Goal: Find specific page/section

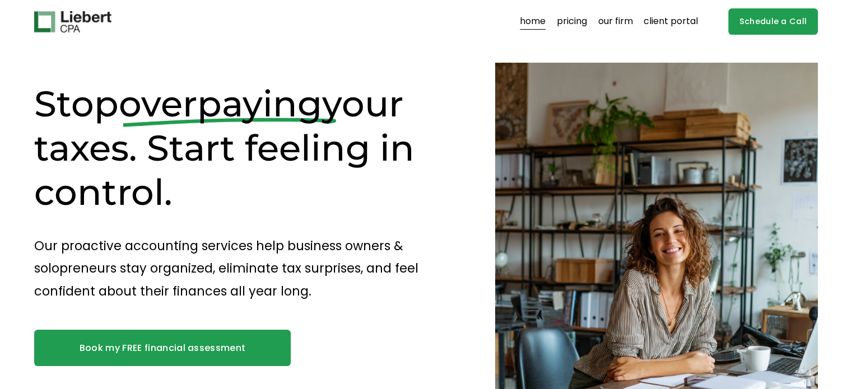
click at [614, 20] on link "our firm" at bounding box center [615, 22] width 35 height 18
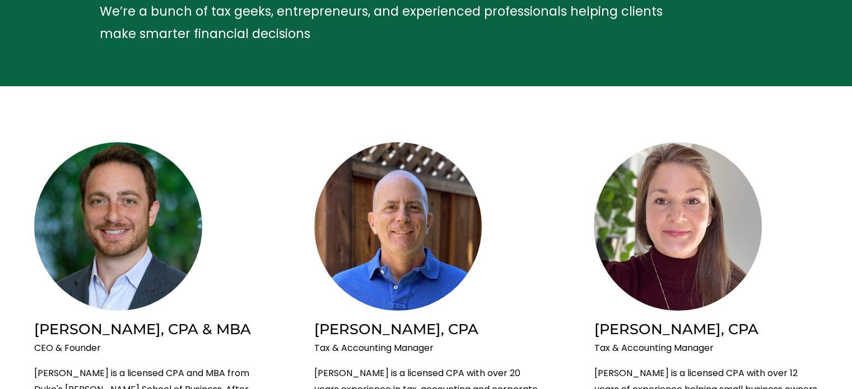
scroll to position [131, 0]
